Goal: Task Accomplishment & Management: Manage account settings

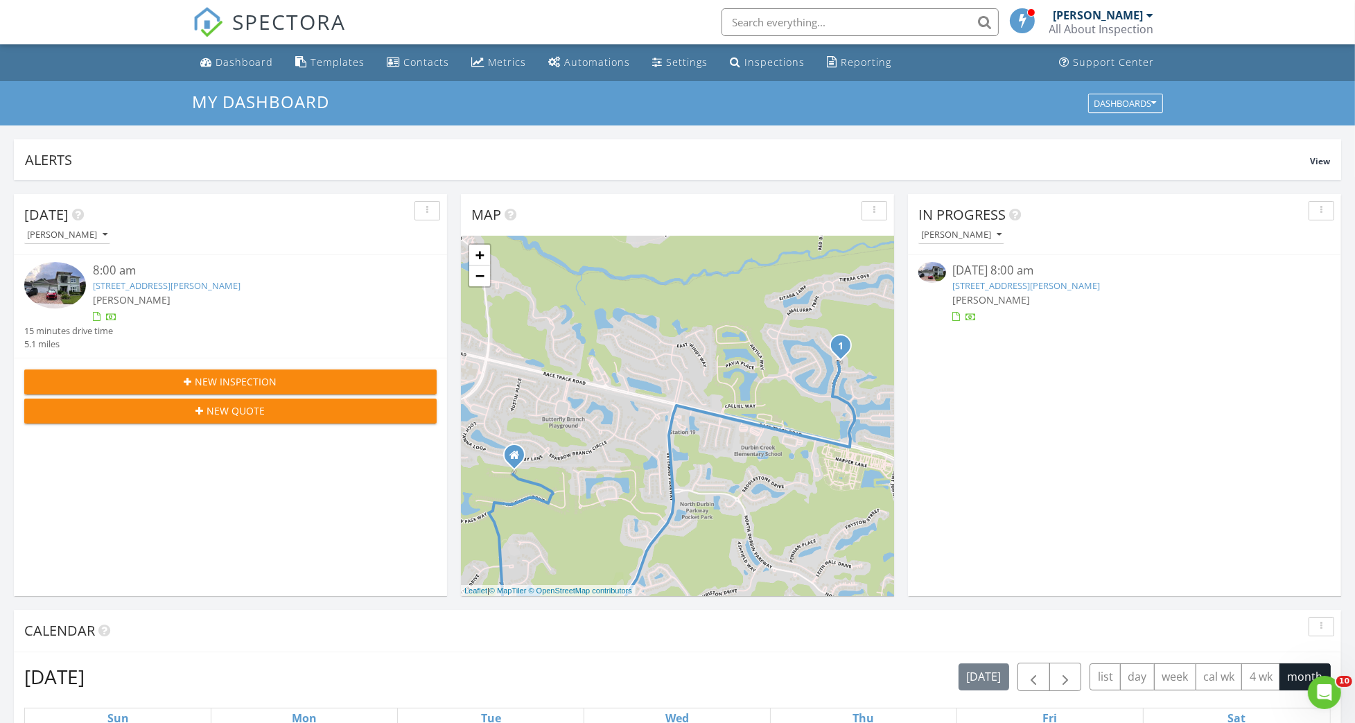
click at [214, 281] on link "196 Arella Way, St Johns, FL 32259" at bounding box center [167, 285] width 148 height 12
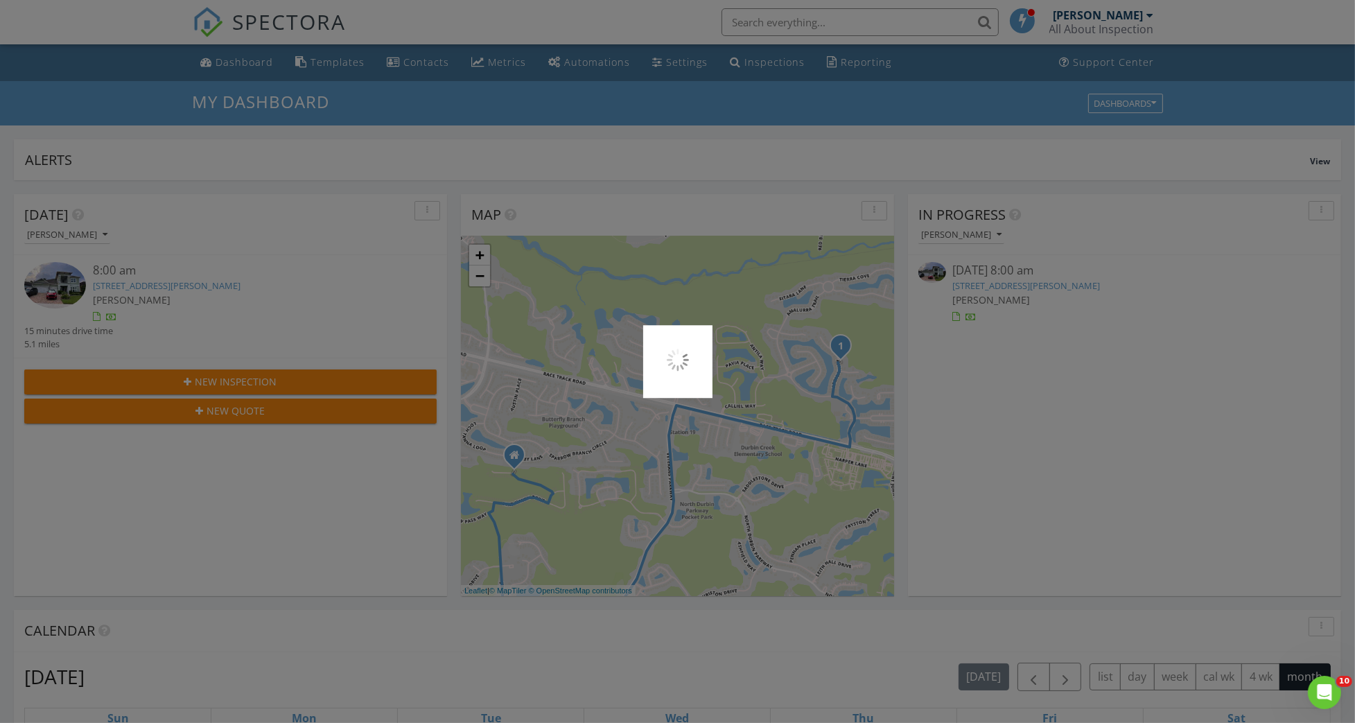
click at [214, 281] on div at bounding box center [677, 361] width 1355 height 723
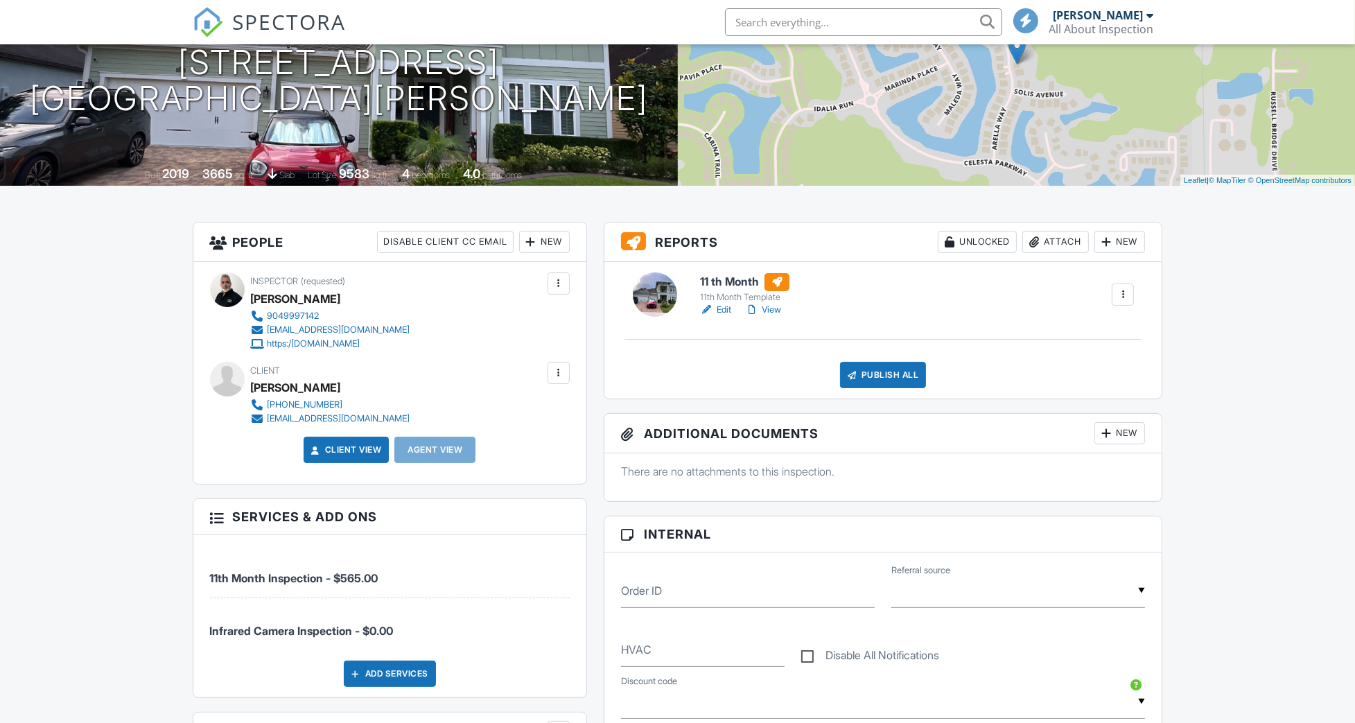
click at [728, 280] on h6 "11 th Month" at bounding box center [744, 282] width 89 height 18
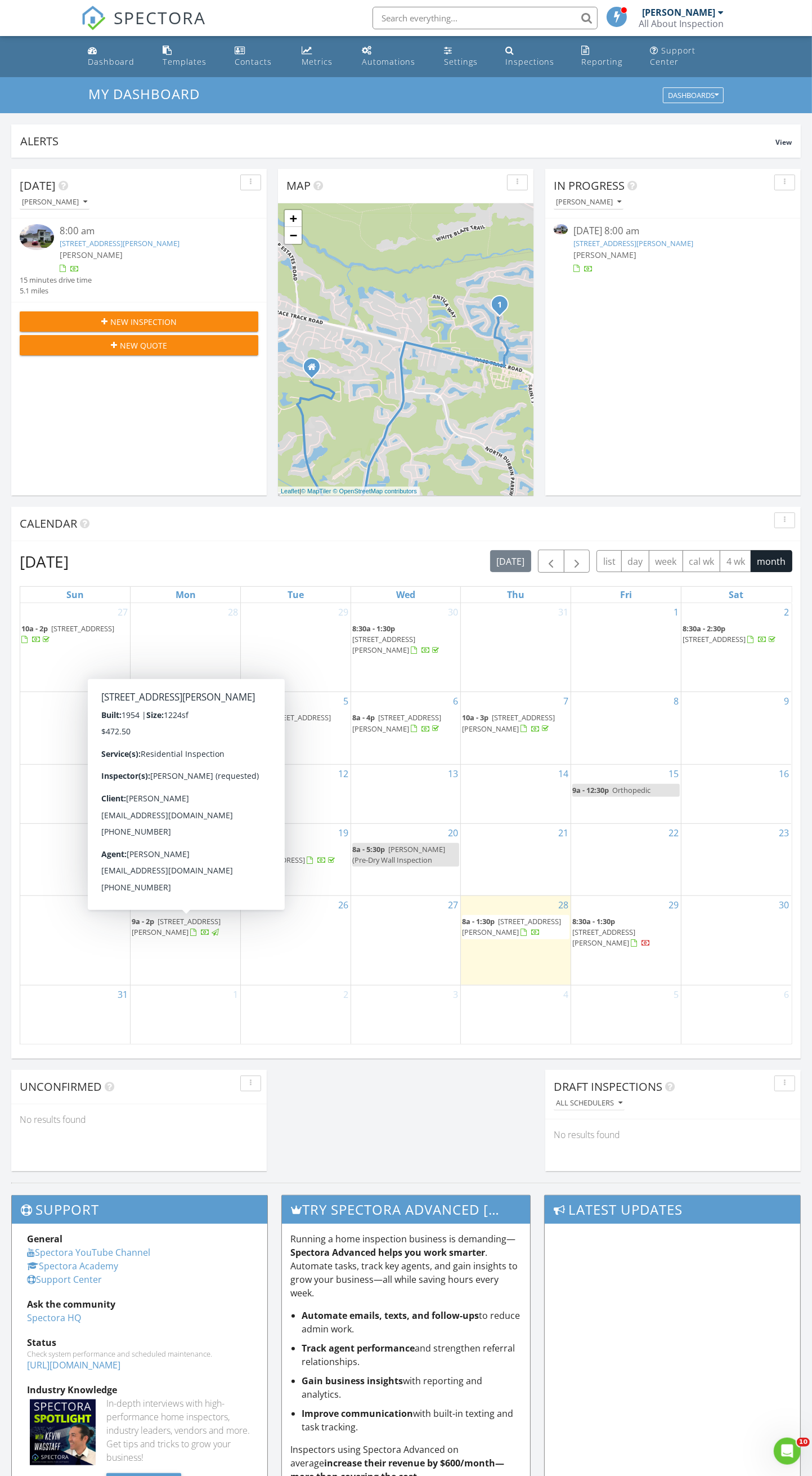
click at [195, 937] on div at bounding box center [193, 933] width 6 height 7
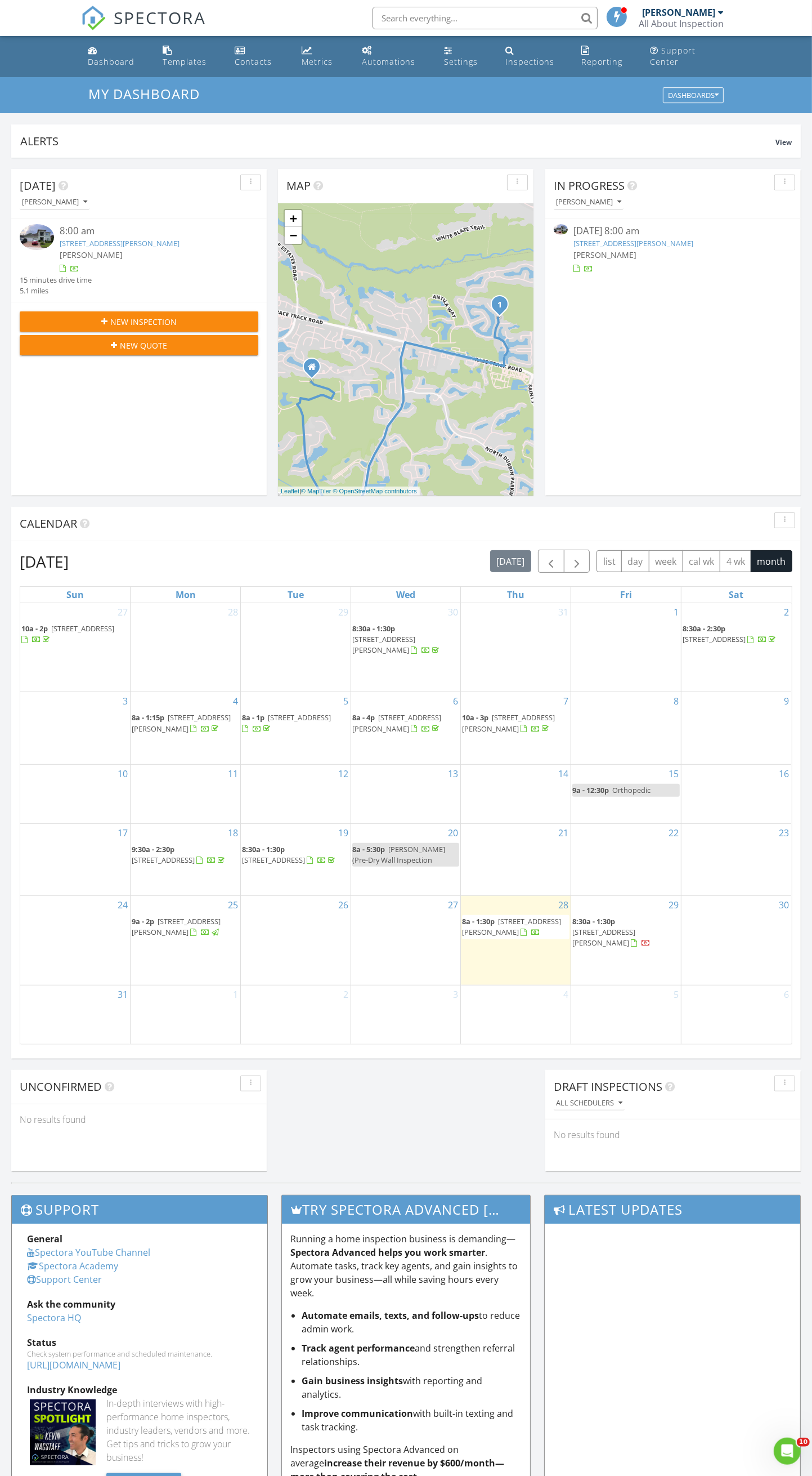
click at [295, 722] on span "10258 Elmhurst Dr, Jacksonville 32218" at bounding box center [300, 717] width 63 height 10
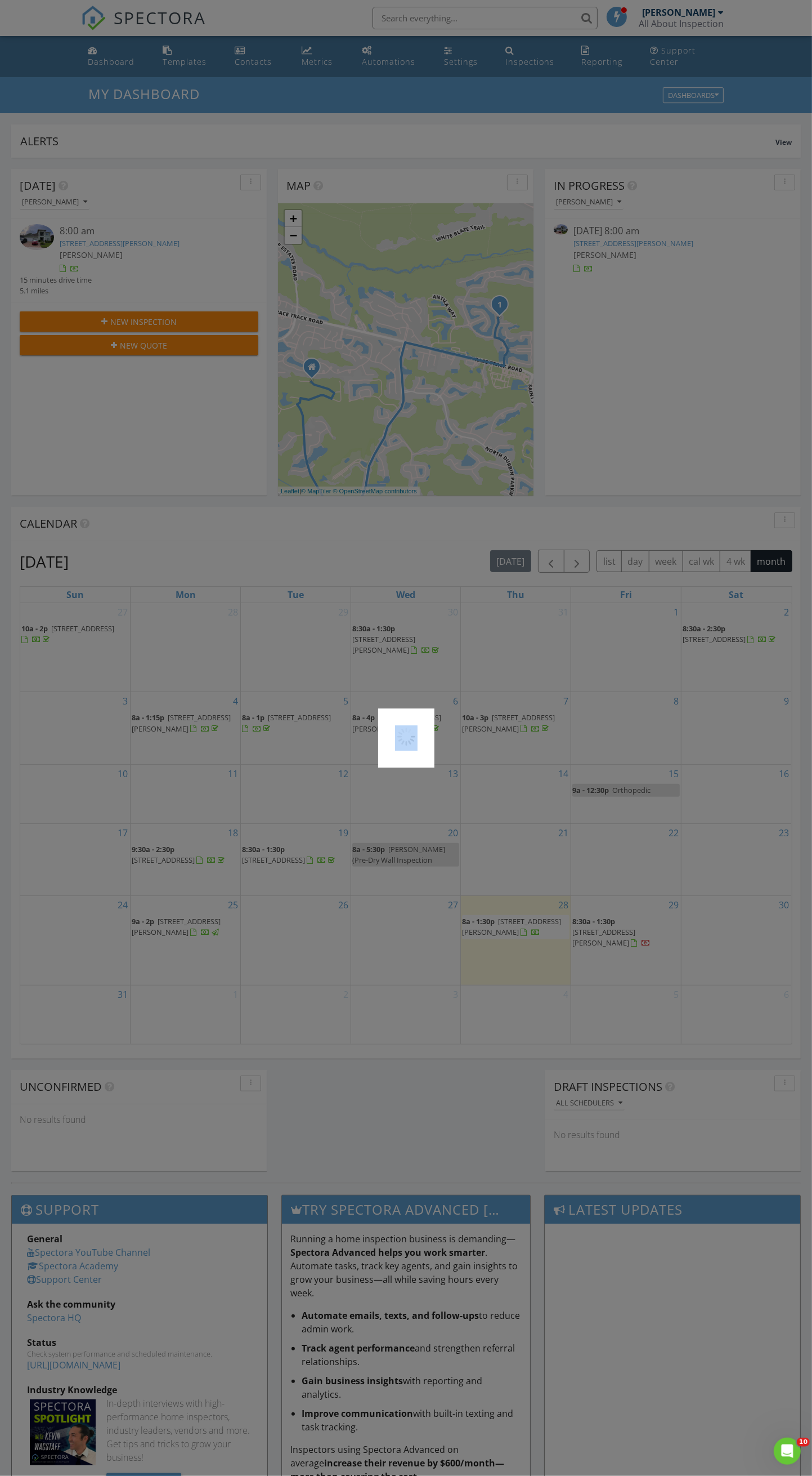
click at [294, 722] on div at bounding box center [406, 738] width 812 height 1476
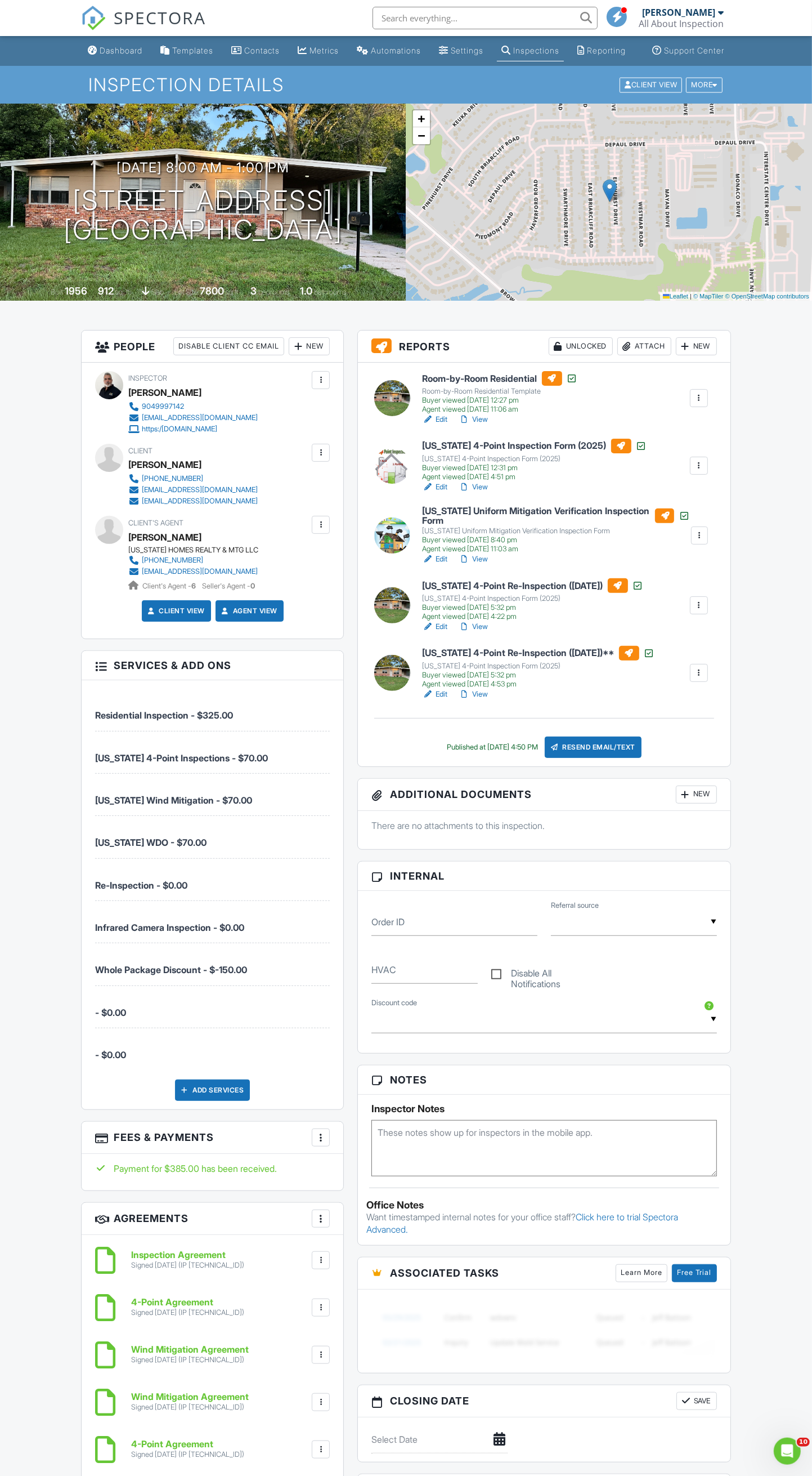
click at [496, 386] on h6 "Room-by-Room Residential" at bounding box center [500, 379] width 155 height 15
drag, startPoint x: 0, startPoint y: 0, endPoint x: 117, endPoint y: 58, distance: 130.6
click at [117, 55] on div "Dashboard" at bounding box center [121, 50] width 43 height 10
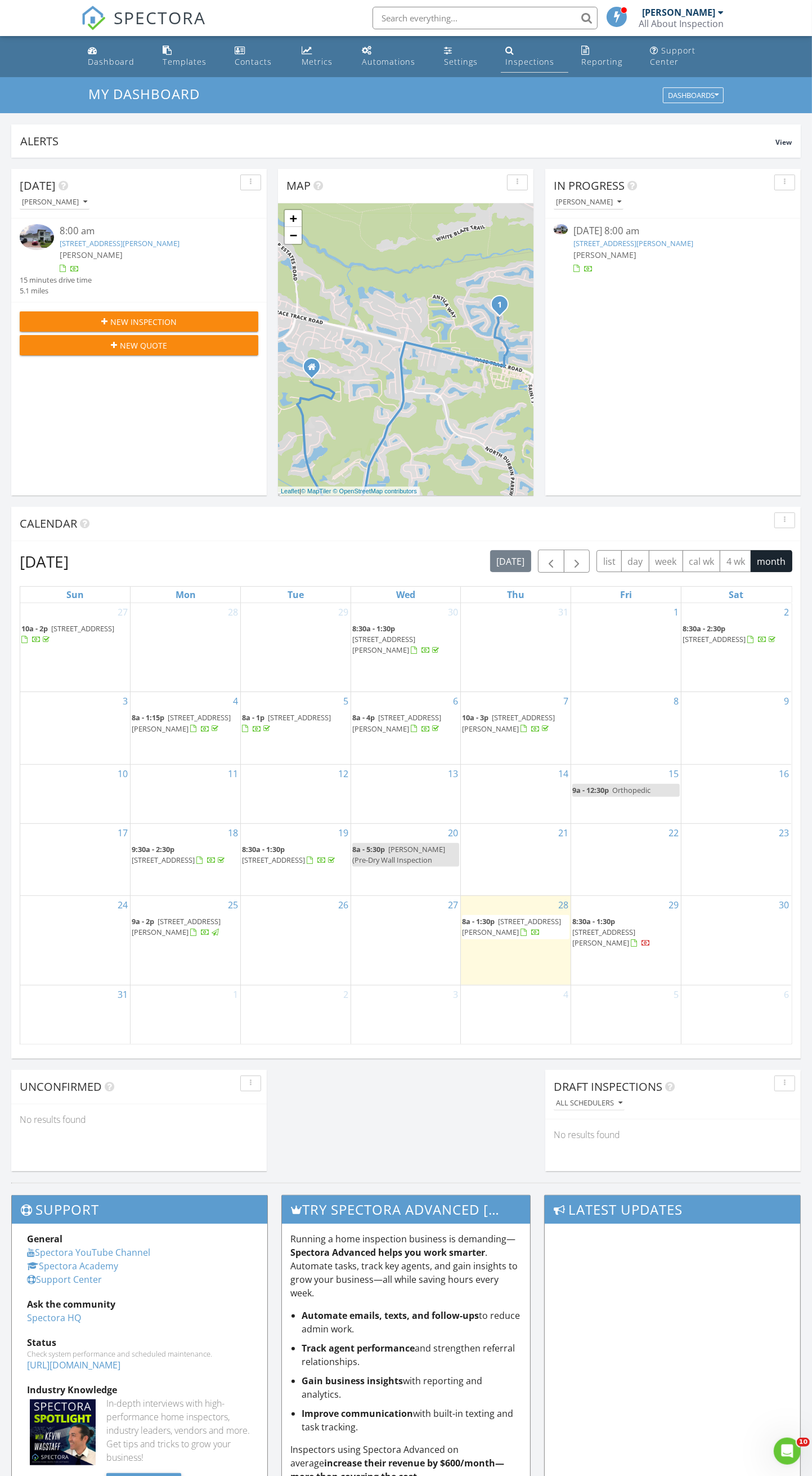
click at [503, 52] on link "Inspections" at bounding box center [534, 57] width 67 height 32
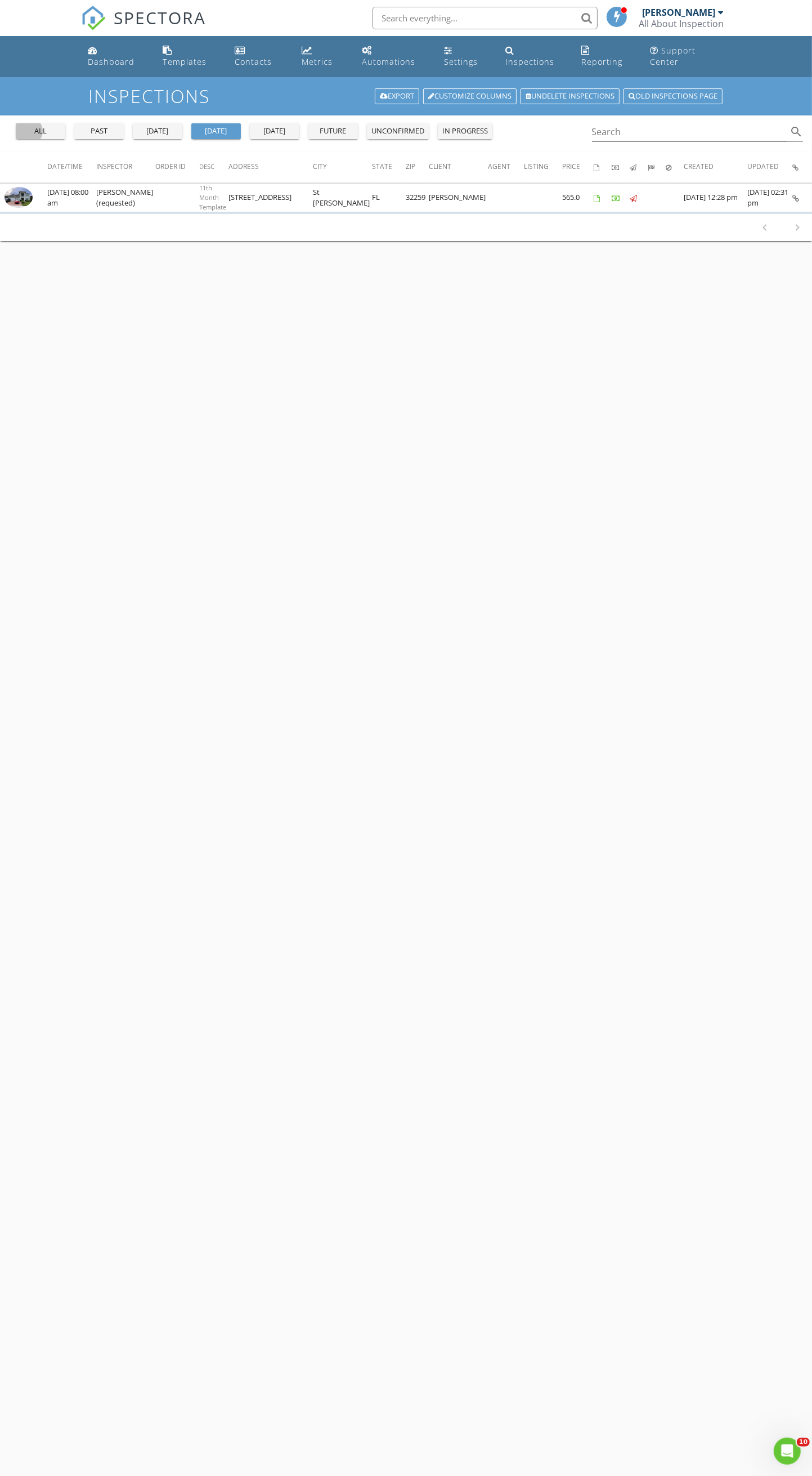
click at [25, 132] on div "all" at bounding box center [41, 132] width 41 height 11
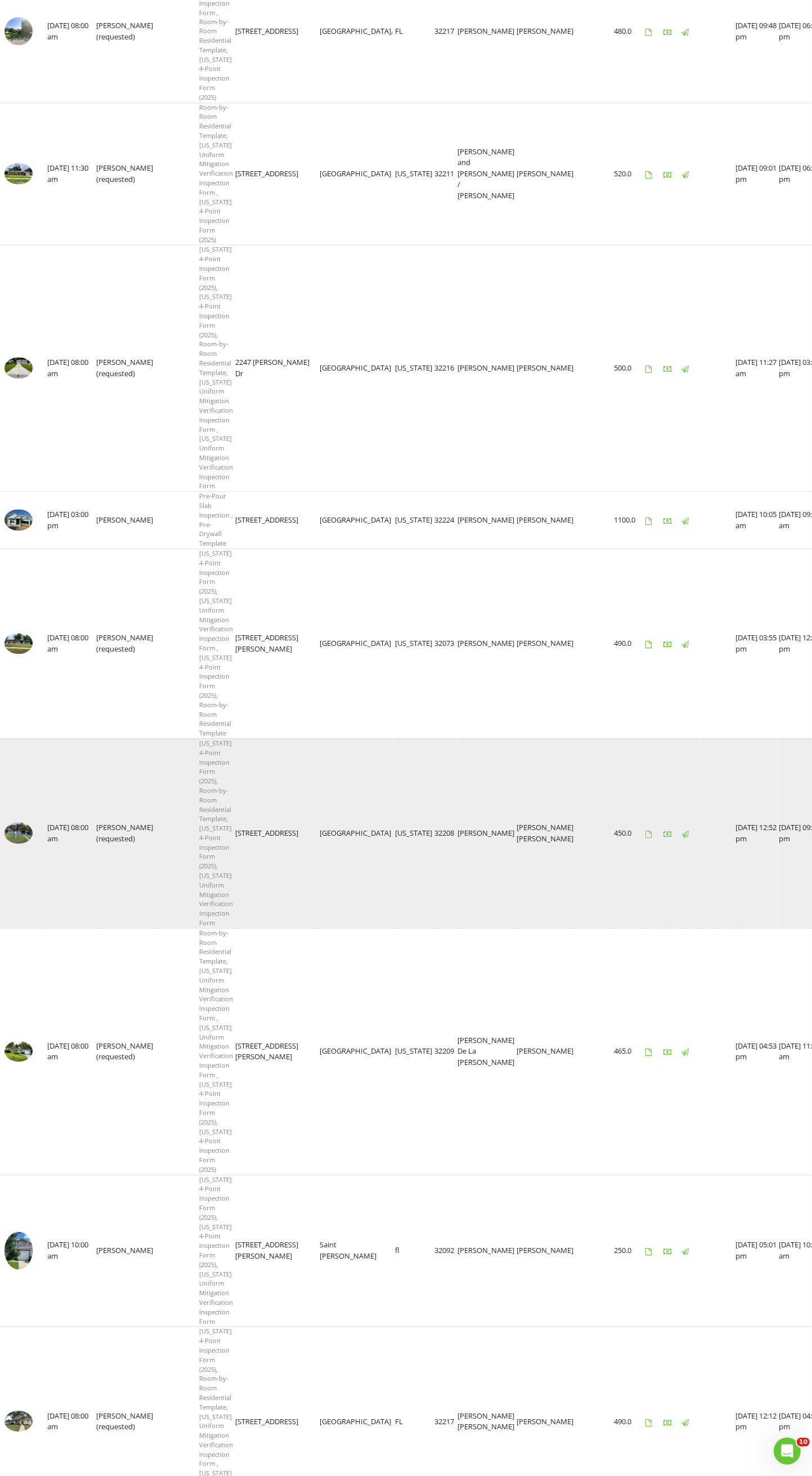
scroll to position [2177, 0]
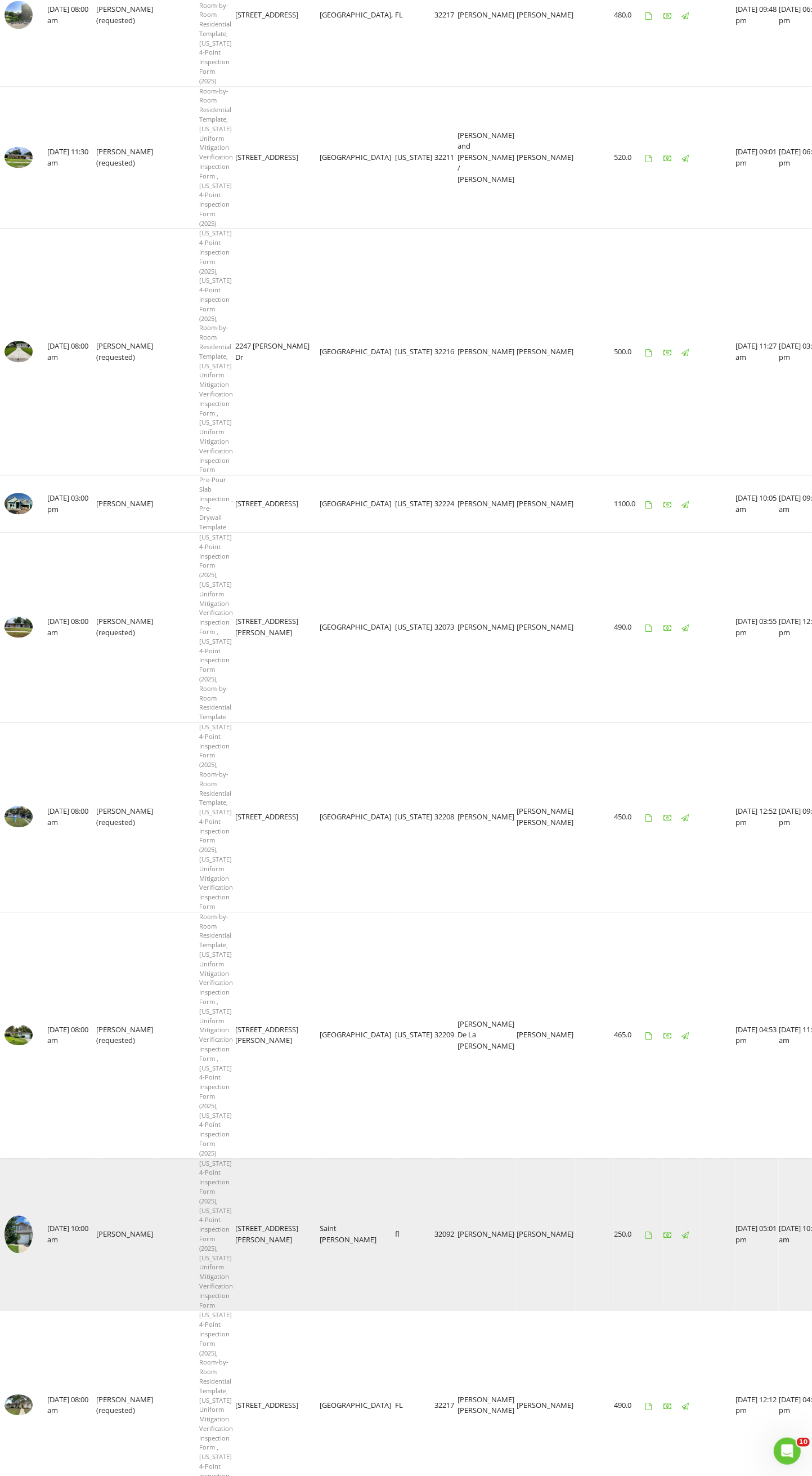
click at [19, 1244] on img at bounding box center [19, 1234] width 28 height 37
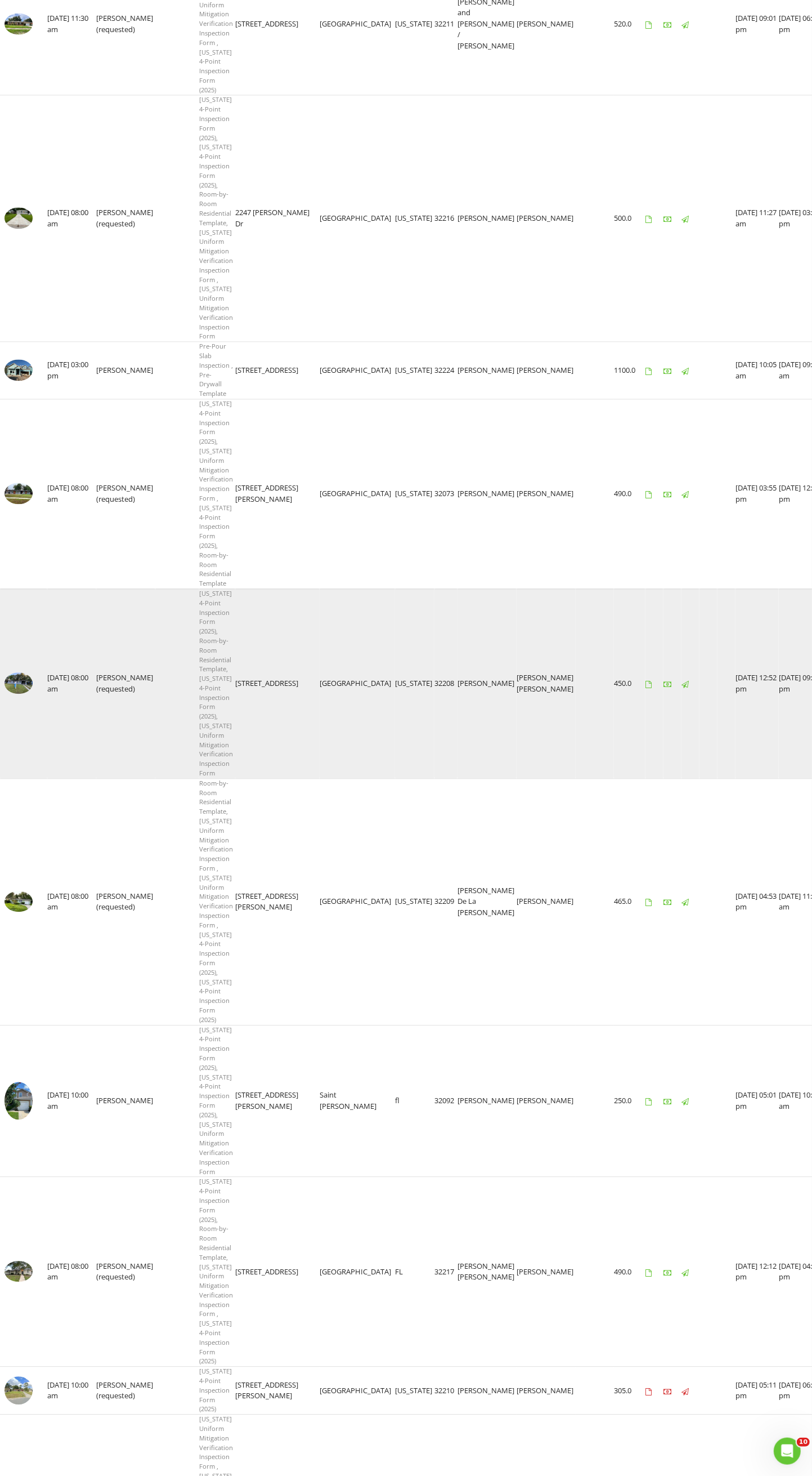
scroll to position [2534, 0]
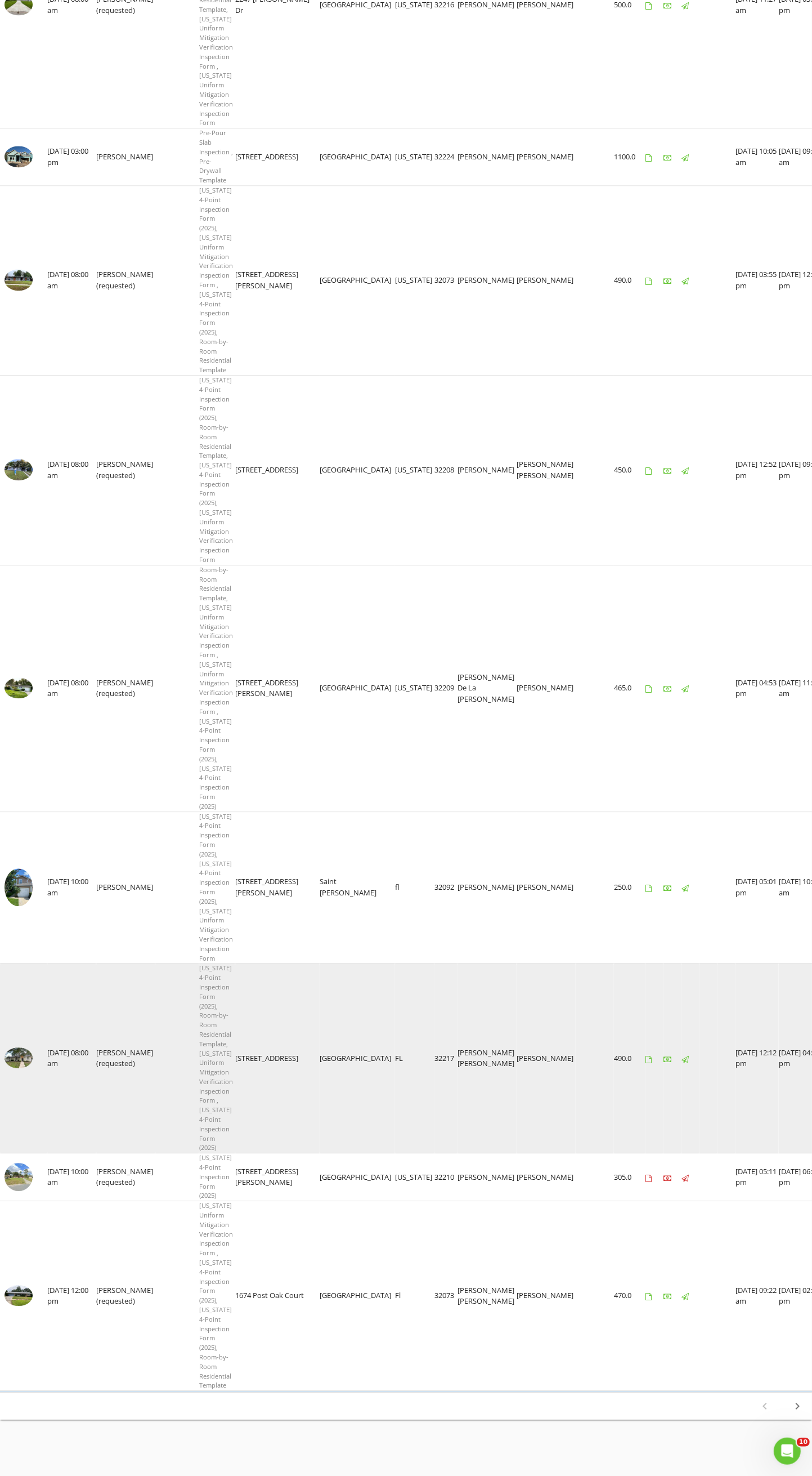
click at [19, 1048] on img at bounding box center [19, 1058] width 28 height 21
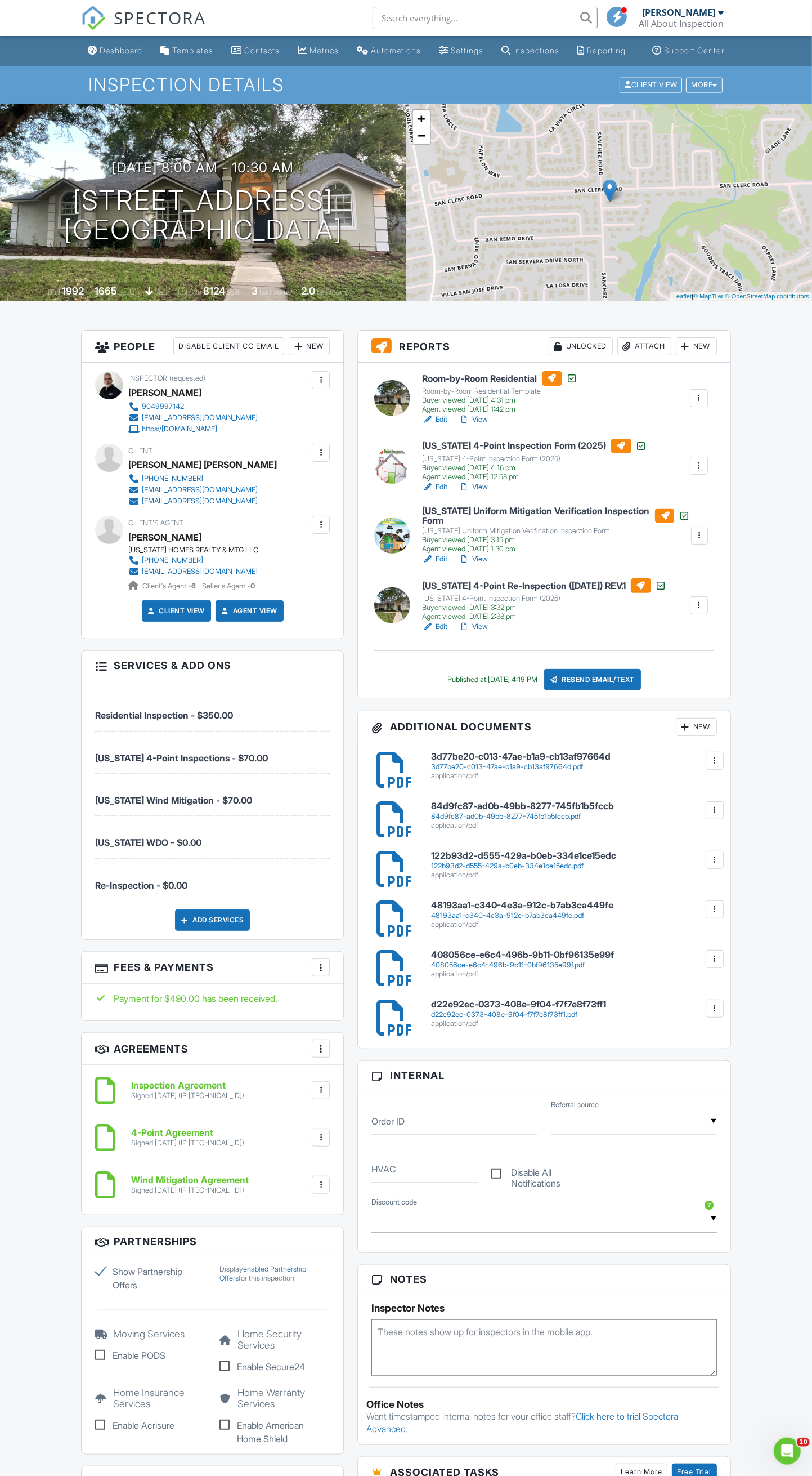
click at [483, 386] on h6 "Room-by-Room Residential" at bounding box center [500, 379] width 155 height 15
